Goal: Task Accomplishment & Management: Manage account settings

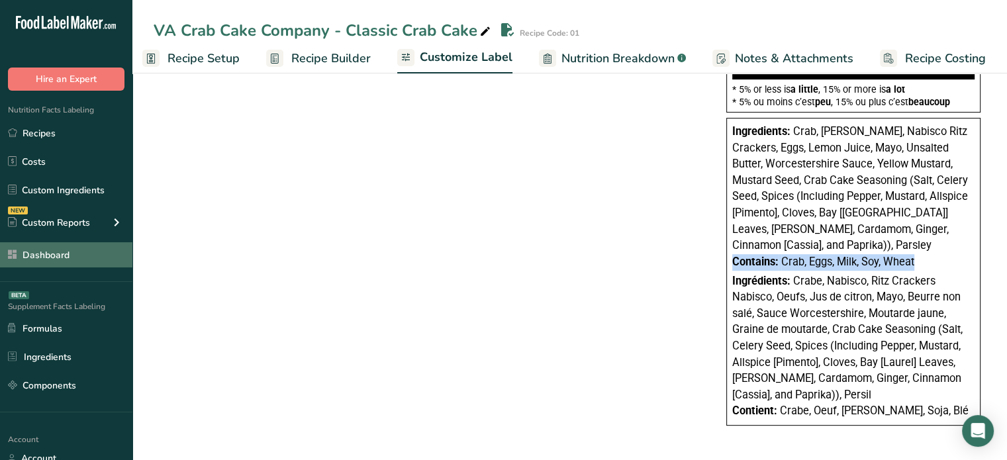
click at [45, 263] on link "Dashboard" at bounding box center [66, 254] width 132 height 25
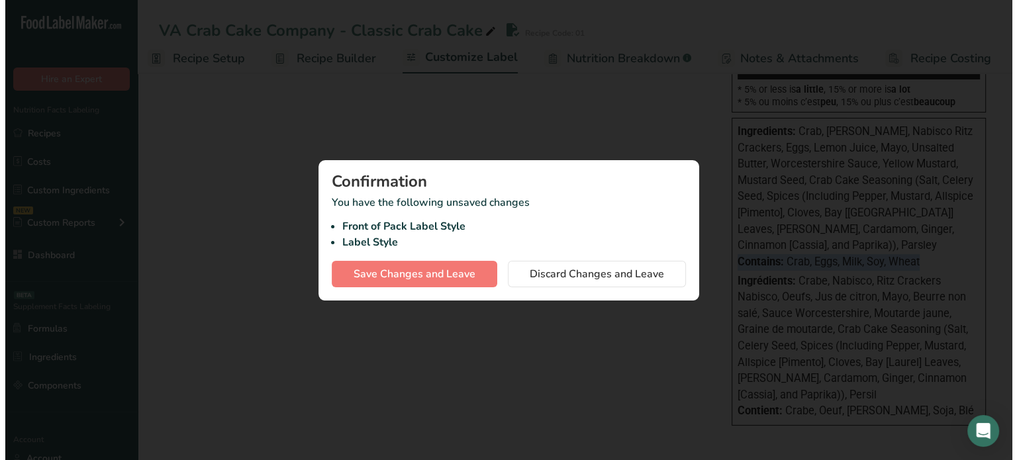
scroll to position [0, 1]
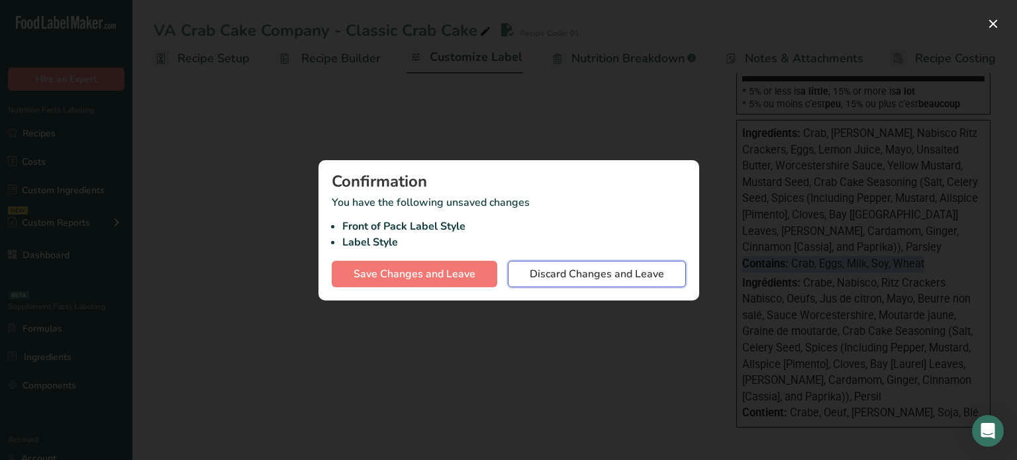
click at [591, 282] on button "Discard Changes and Leave" at bounding box center [597, 274] width 178 height 26
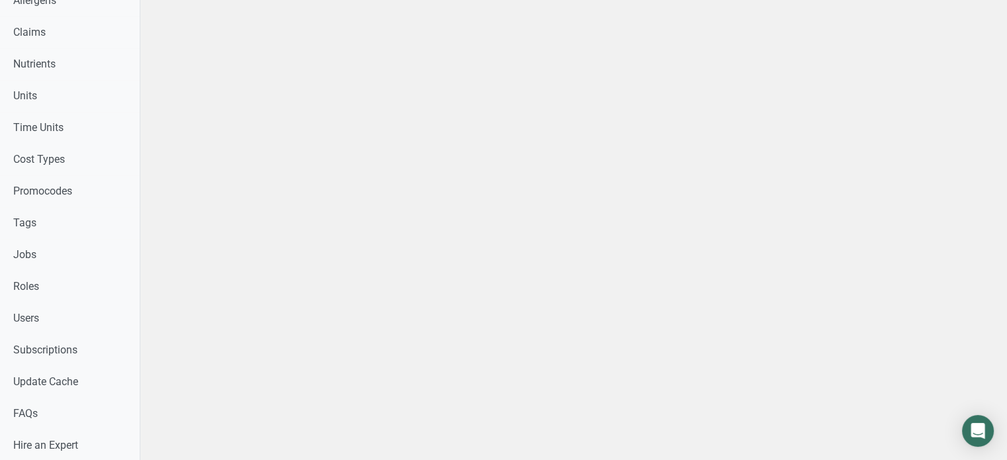
scroll to position [563, 0]
click at [103, 318] on link "Users" at bounding box center [70, 317] width 140 height 32
select select
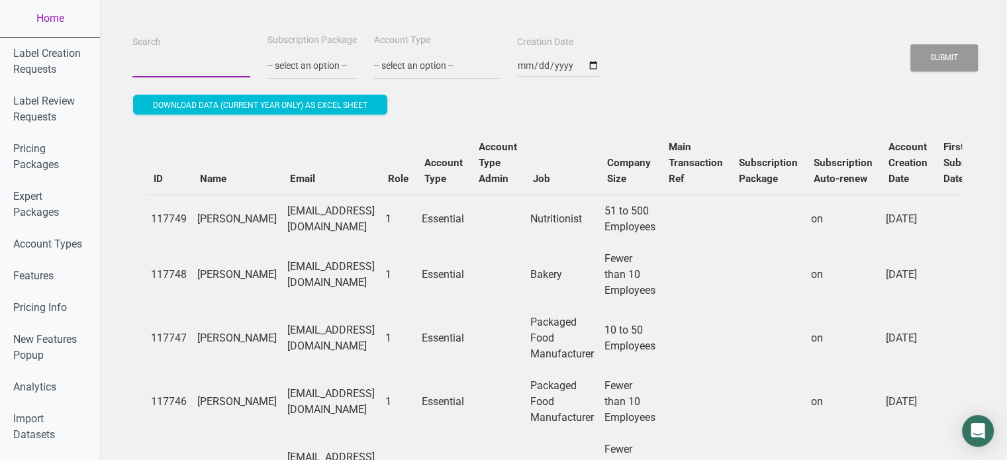
click at [192, 72] on input "Search" at bounding box center [191, 66] width 118 height 24
paste input "[EMAIL_ADDRESS][DOMAIN_NAME]"
type input "[EMAIL_ADDRESS][DOMAIN_NAME]"
click at [910, 44] on button "Submit" at bounding box center [944, 57] width 68 height 27
